Goal: Task Accomplishment & Management: Complete application form

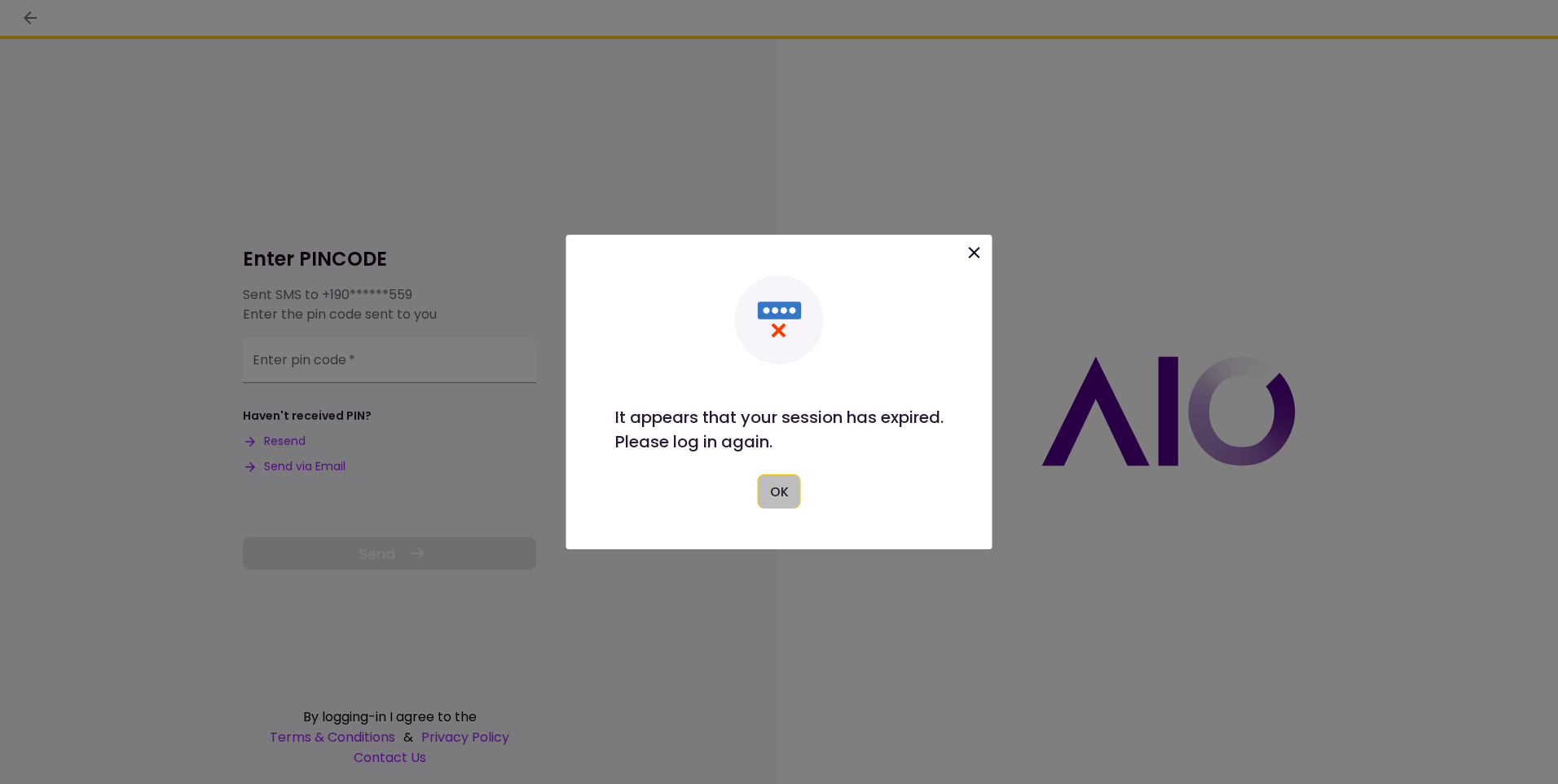
click at [779, 497] on button "OK" at bounding box center [779, 491] width 43 height 34
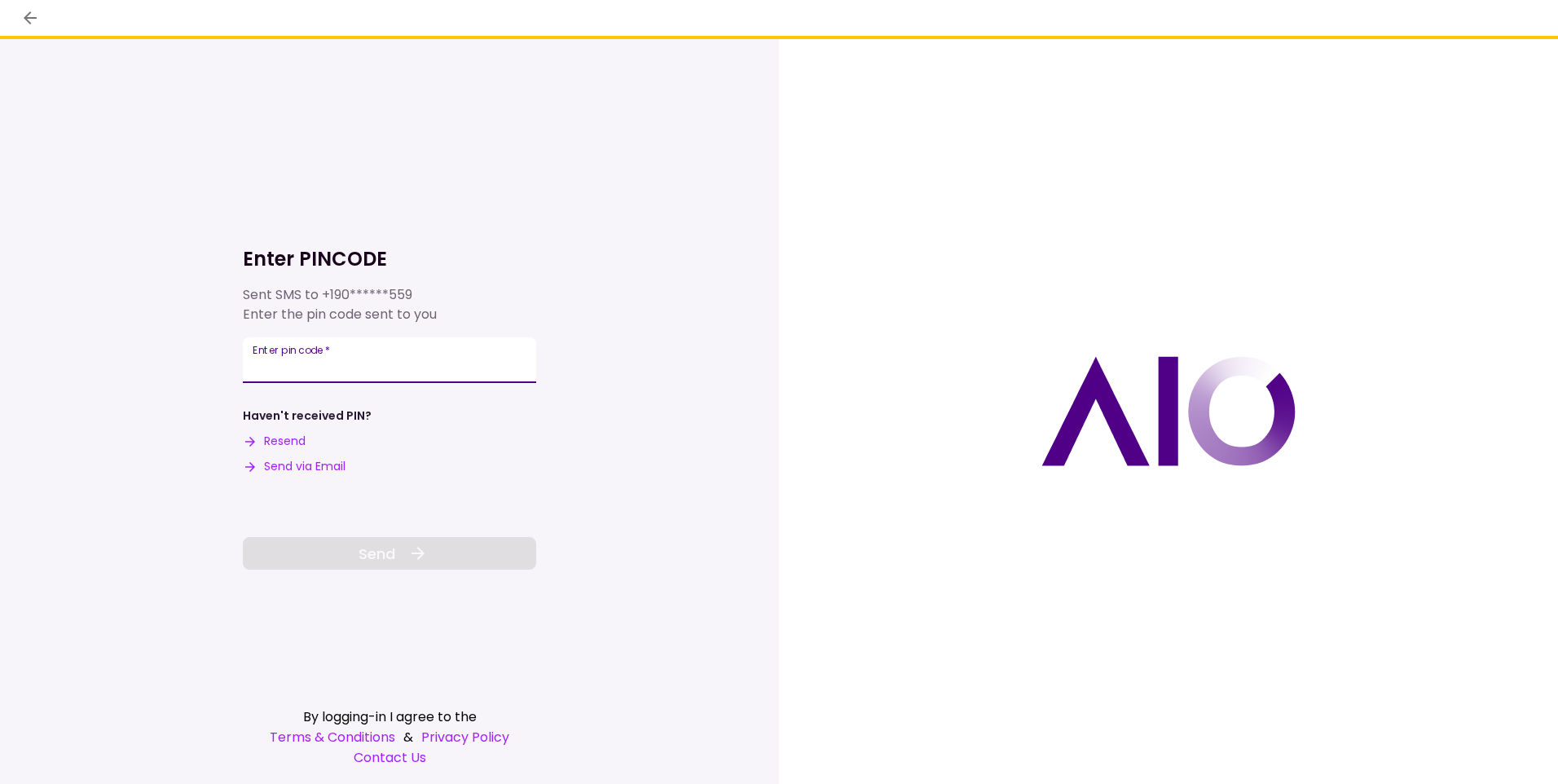
click at [371, 365] on input "Enter pin code   *" at bounding box center [390, 360] width 293 height 46
type input "******"
click at [386, 555] on span "Send" at bounding box center [377, 553] width 37 height 22
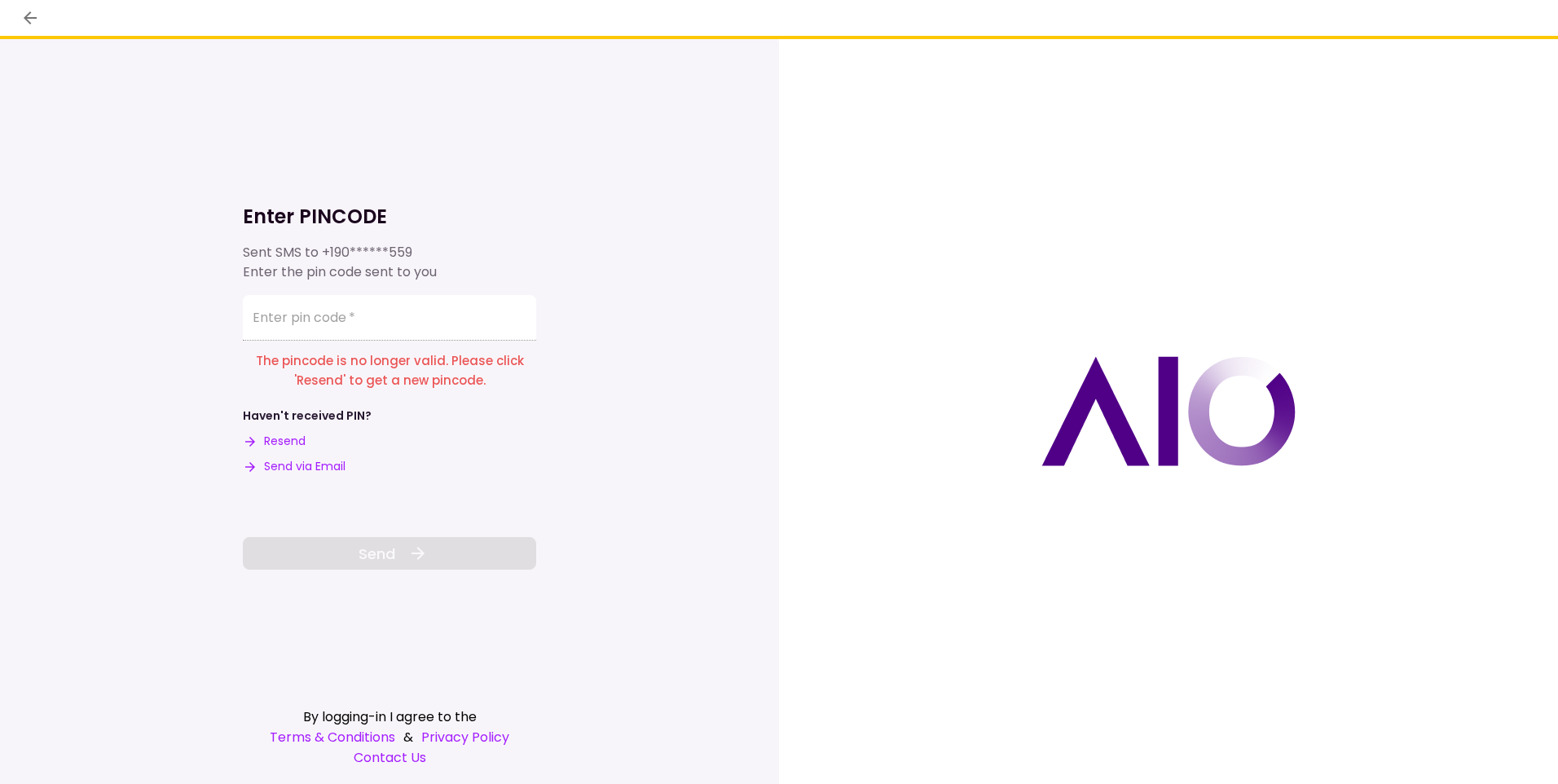
click at [292, 438] on button "Resend" at bounding box center [274, 441] width 62 height 17
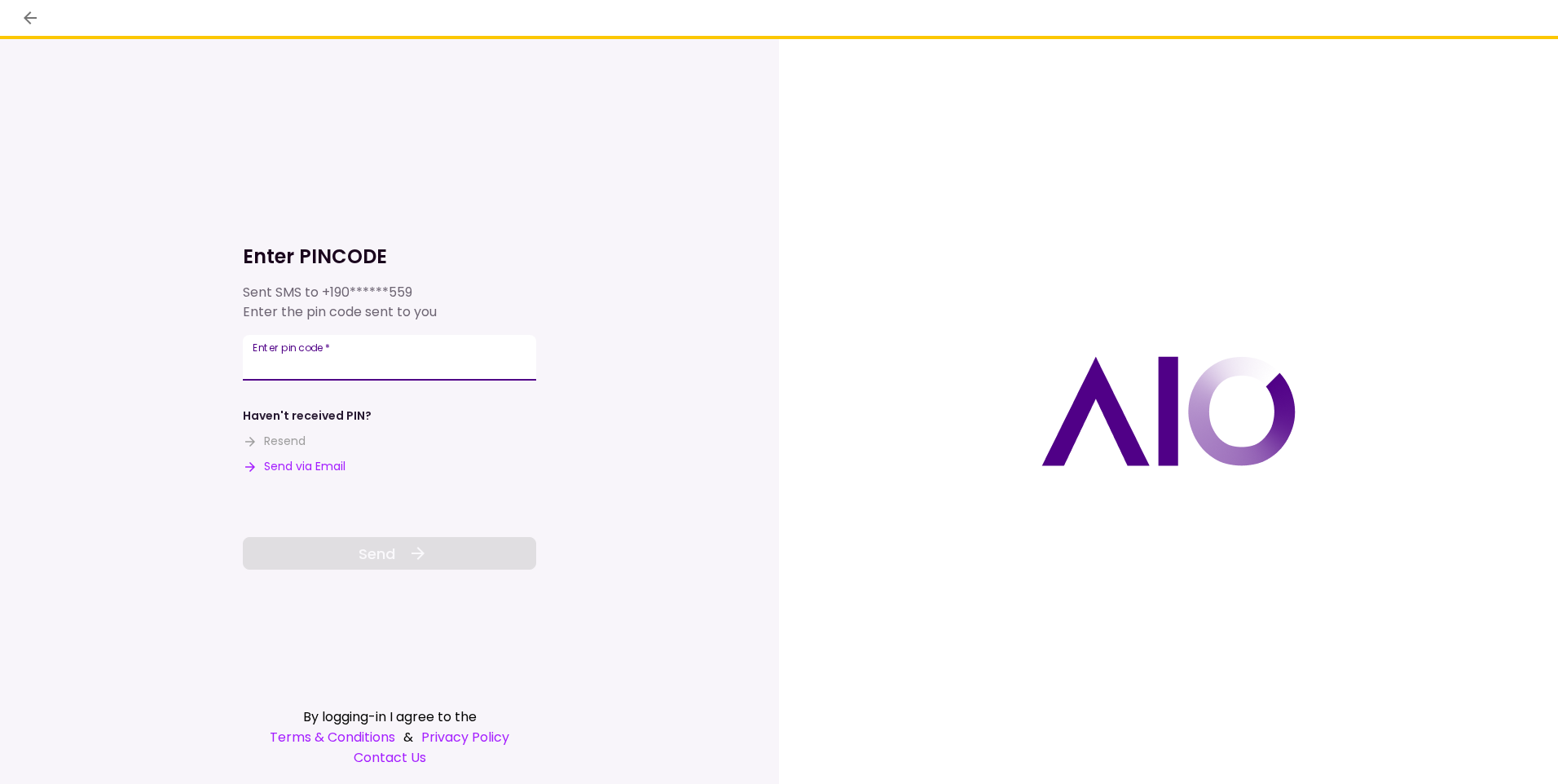
click at [350, 356] on input "Enter pin code   *" at bounding box center [390, 357] width 293 height 46
type input "******"
click at [361, 555] on span "Send" at bounding box center [377, 553] width 37 height 22
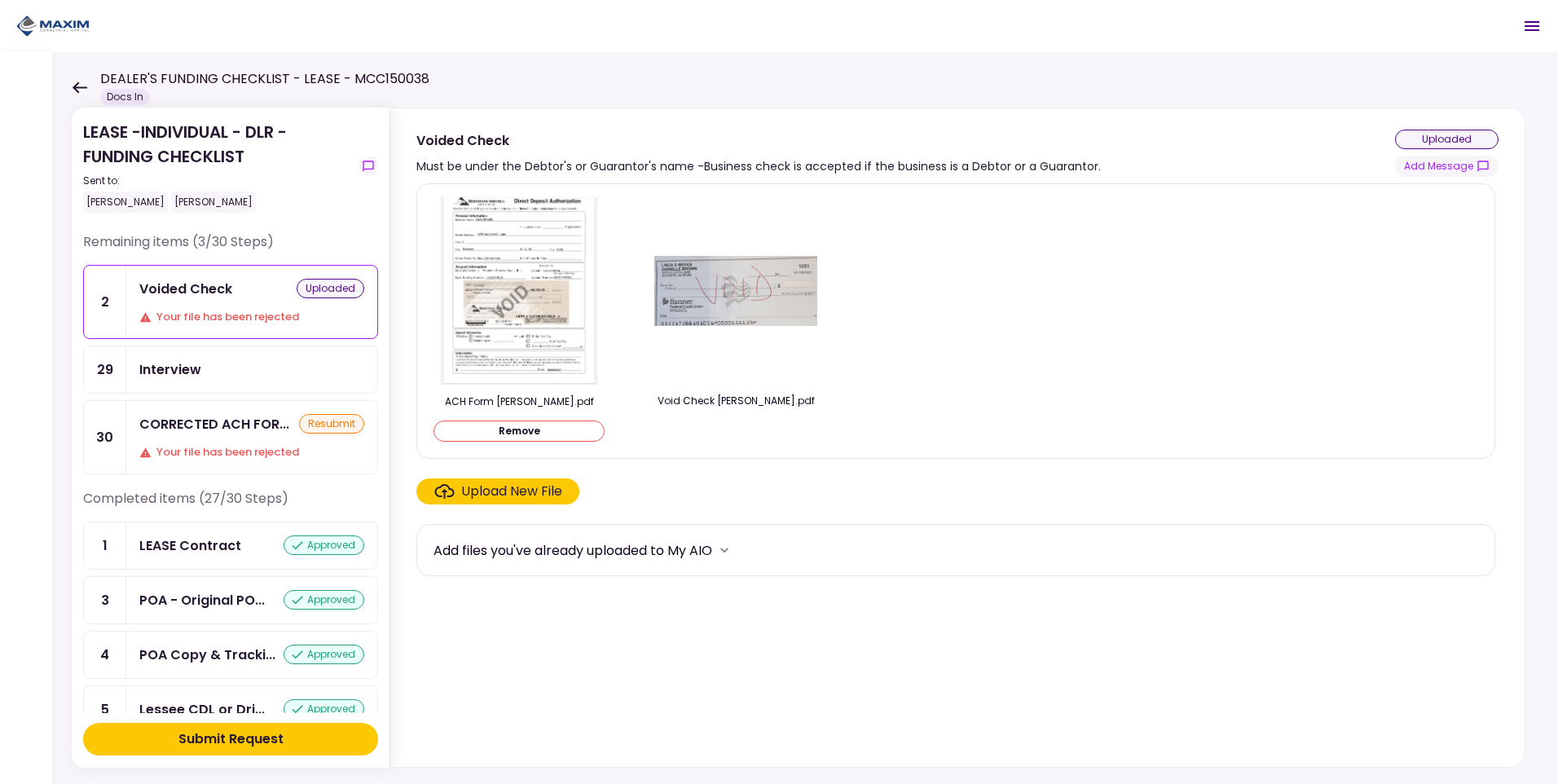
click at [218, 428] on div "CORRECTED ACH FOR..." at bounding box center [214, 423] width 150 height 20
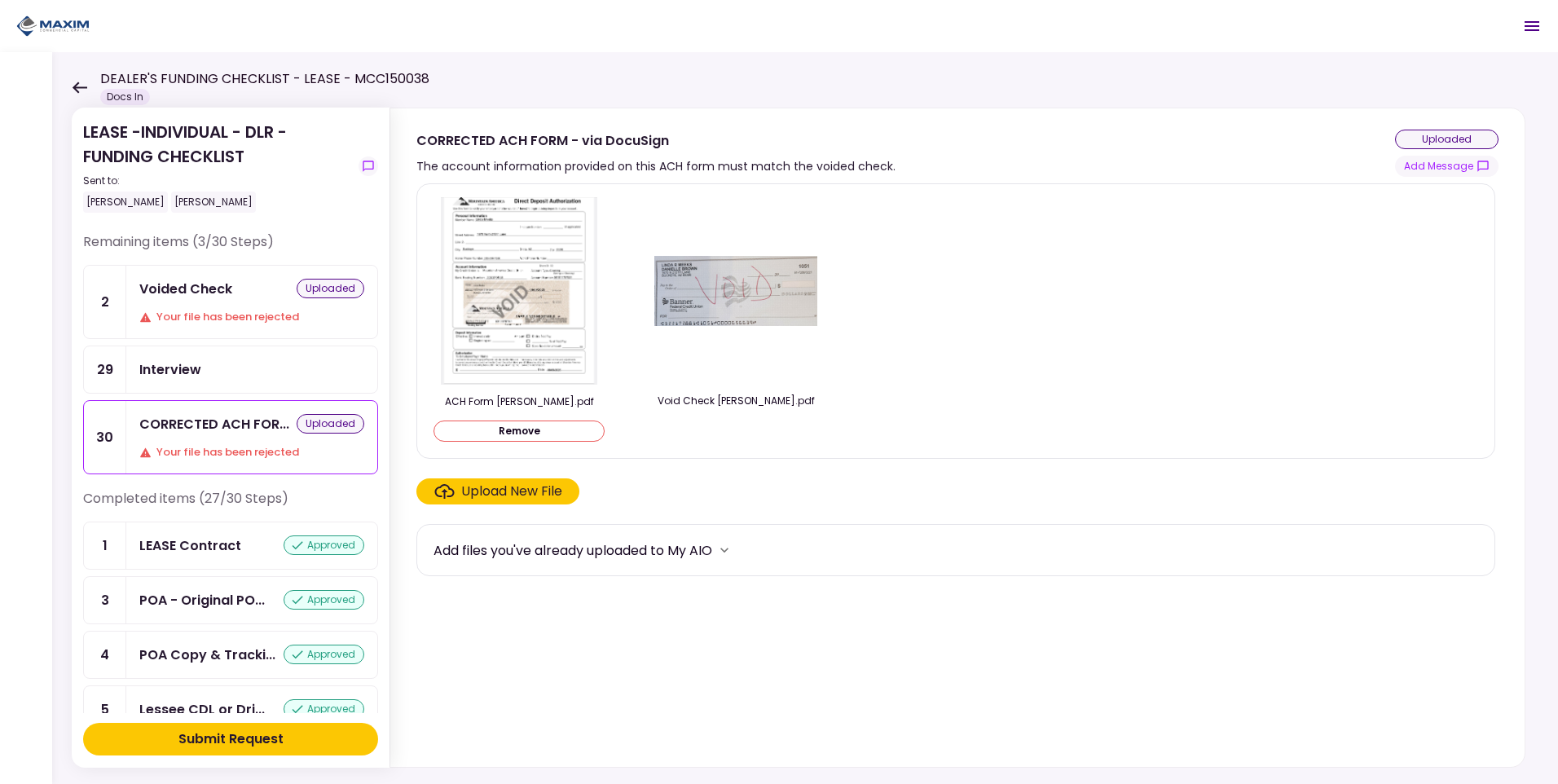
click at [253, 740] on div "Submit Request" at bounding box center [231, 738] width 105 height 19
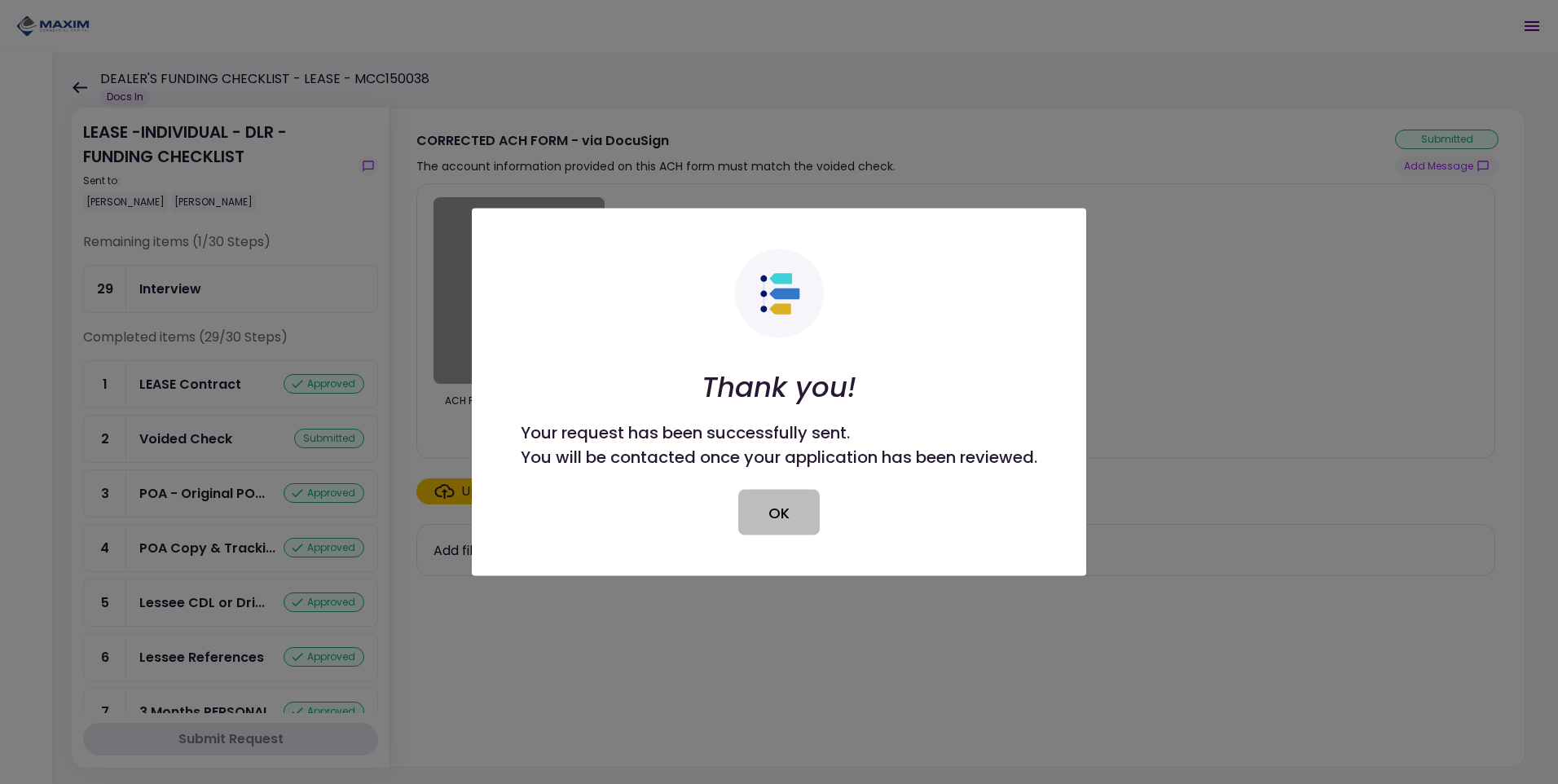
click at [767, 520] on button "OK" at bounding box center [779, 513] width 82 height 46
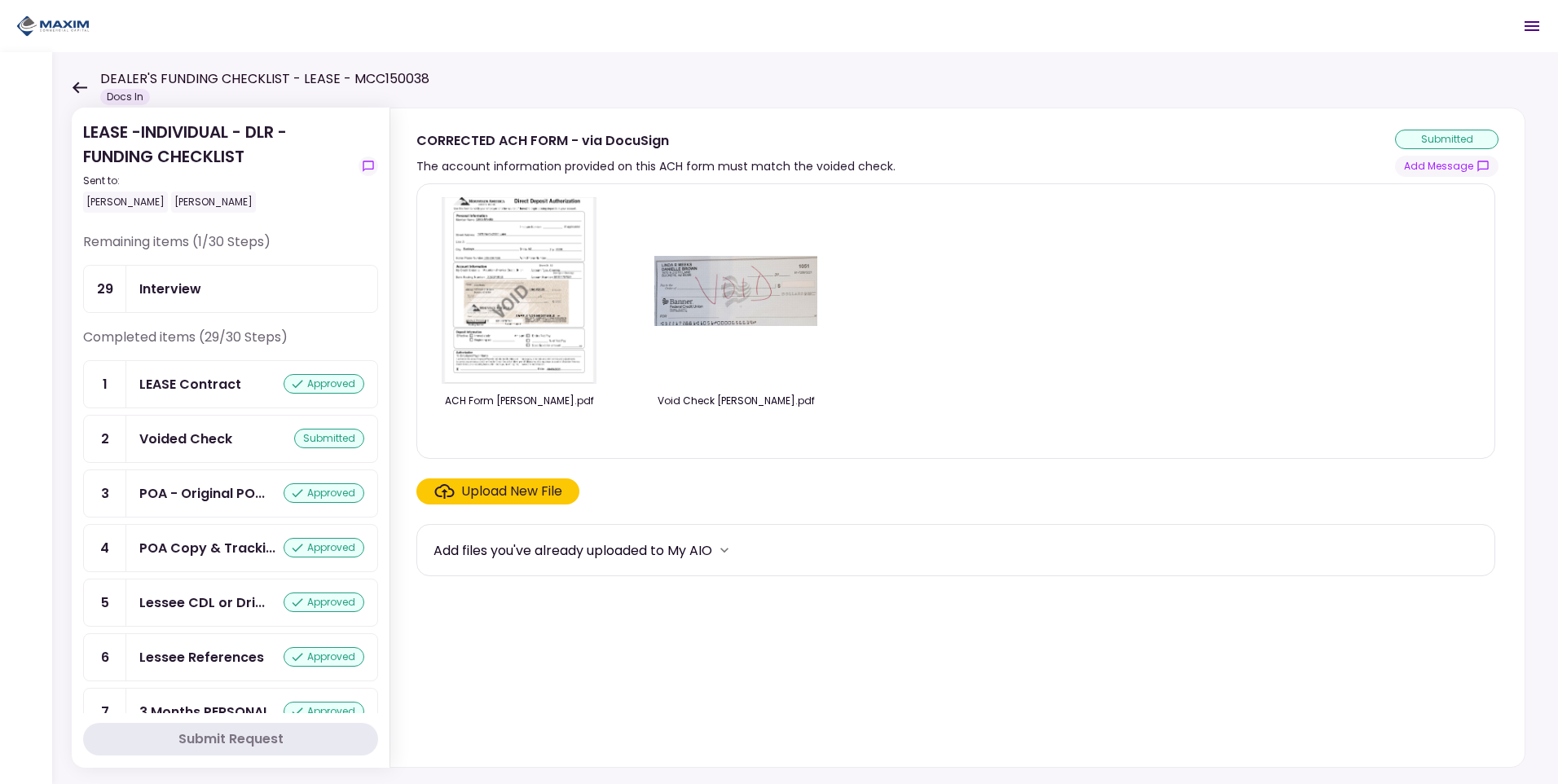
click at [76, 90] on icon at bounding box center [80, 87] width 15 height 11
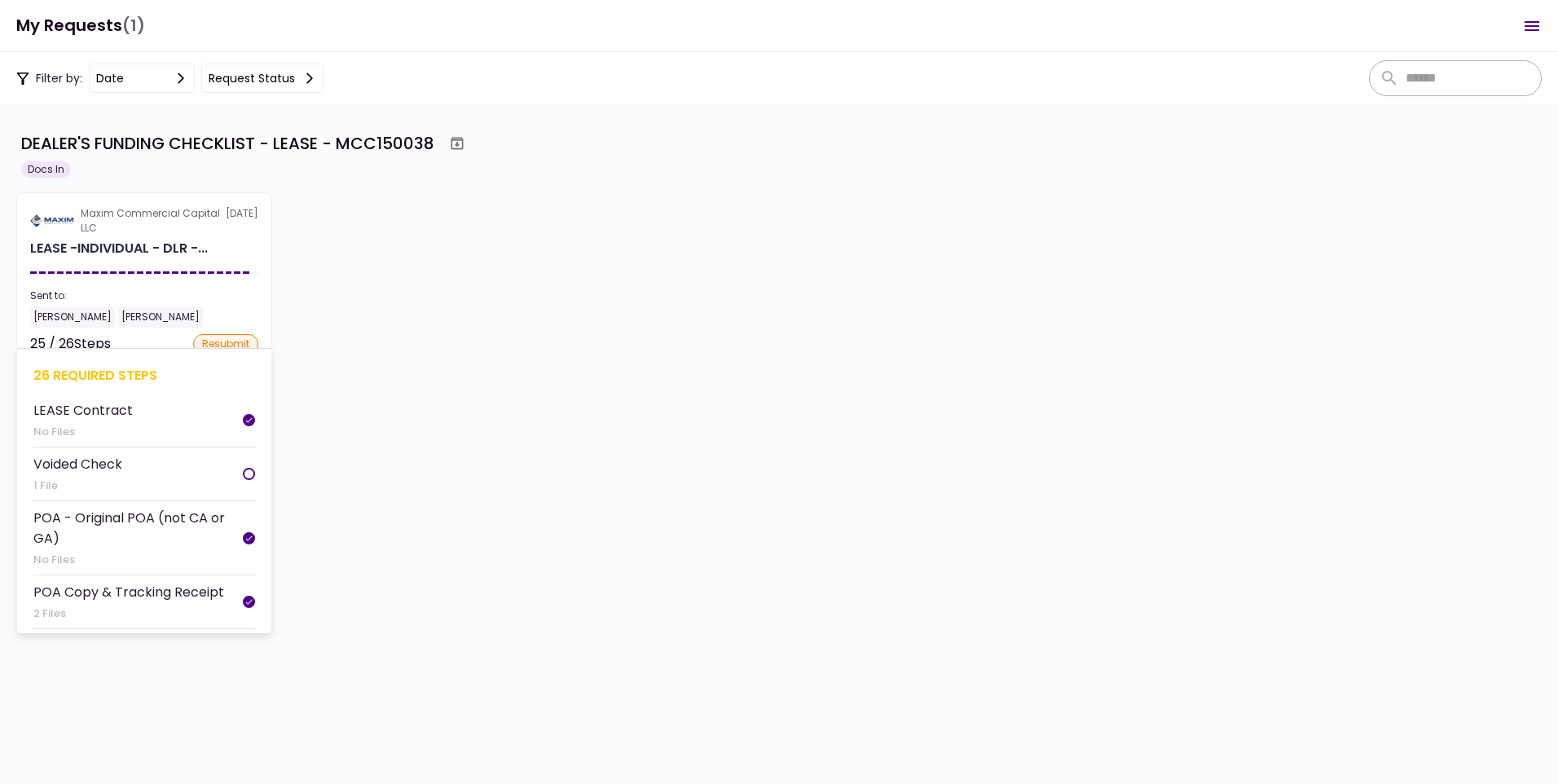
click at [140, 218] on div "Maxim Commercial Capital LLC" at bounding box center [153, 220] width 145 height 29
